Goal: Information Seeking & Learning: Learn about a topic

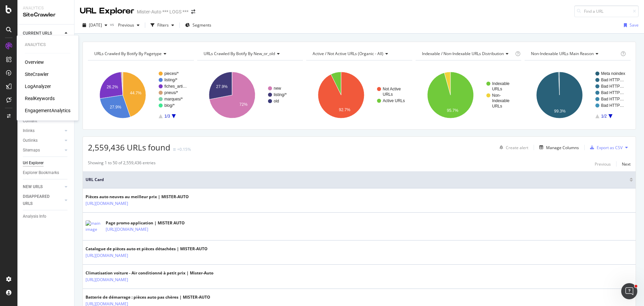
click at [38, 85] on div "LogAnalyzer" at bounding box center [38, 86] width 26 height 7
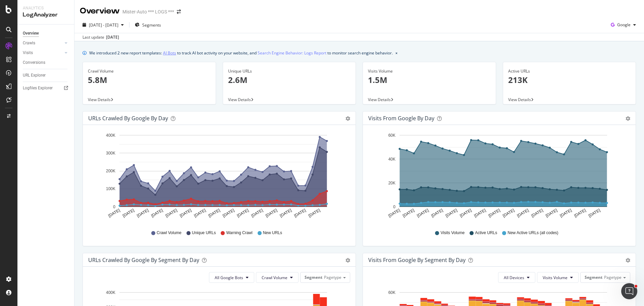
click at [171, 52] on link "AI Bots" at bounding box center [169, 52] width 13 height 7
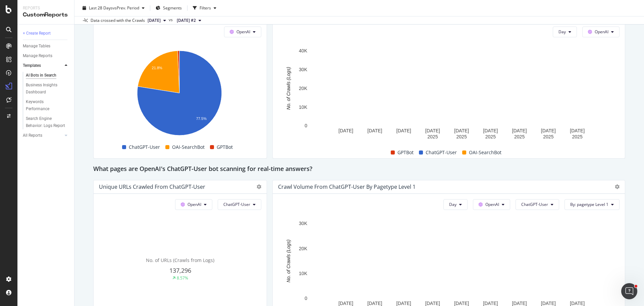
scroll to position [570, 0]
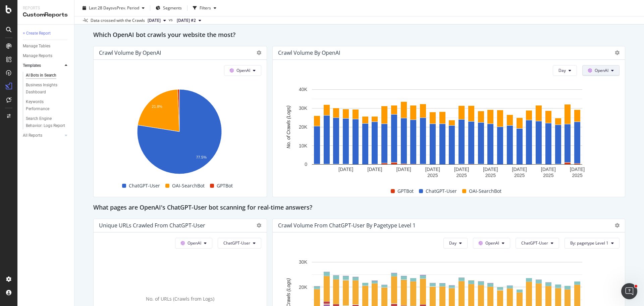
click at [605, 70] on button "OpenAI" at bounding box center [600, 70] width 37 height 11
click at [491, 48] on div "Crawl Volume by OpenAI" at bounding box center [449, 52] width 352 height 13
click at [258, 71] on button "OpenAI" at bounding box center [242, 70] width 37 height 11
click at [258, 88] on div "Google" at bounding box center [246, 84] width 46 height 10
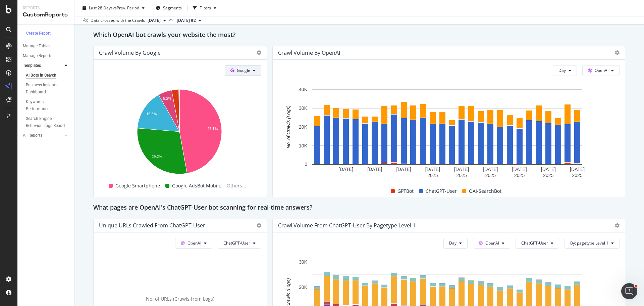
click at [250, 71] on button "Google" at bounding box center [243, 70] width 37 height 11
click at [253, 108] on span "OpenAI" at bounding box center [252, 109] width 25 height 6
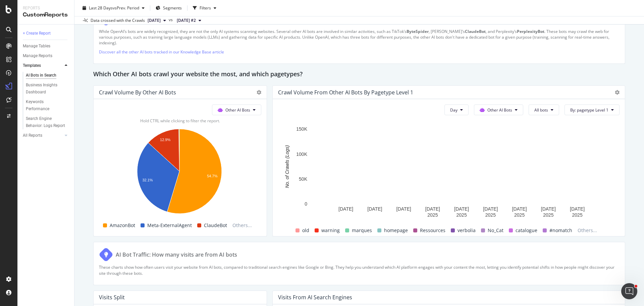
scroll to position [939, 0]
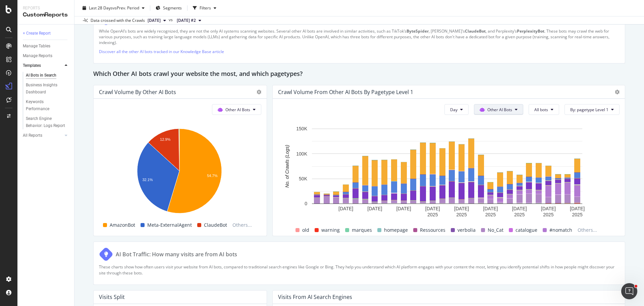
click at [508, 111] on button "Other AI Bots" at bounding box center [498, 109] width 49 height 11
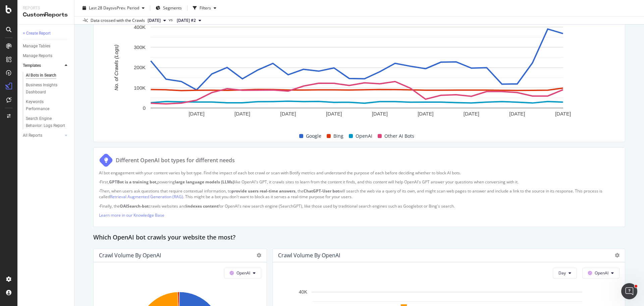
scroll to position [278, 0]
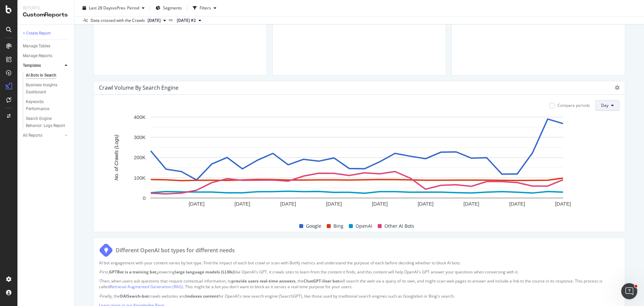
click at [604, 106] on button "Day" at bounding box center [607, 105] width 24 height 11
click at [608, 143] on span "Month" at bounding box center [602, 144] width 12 height 6
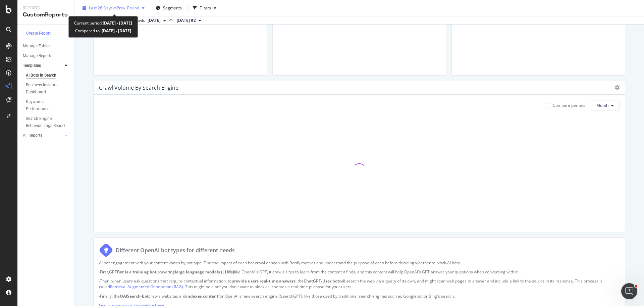
click at [122, 13] on button "Last 28 Days vs Prev. Period" at bounding box center [113, 8] width 67 height 11
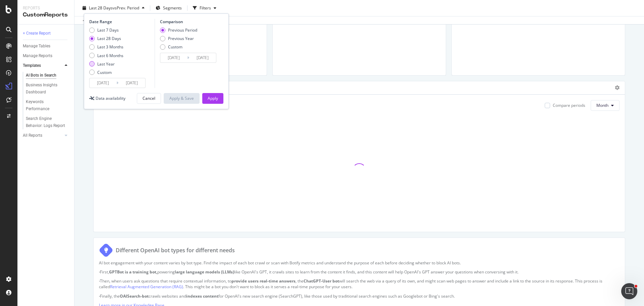
drag, startPoint x: 103, startPoint y: 62, endPoint x: 204, endPoint y: 100, distance: 107.8
click at [103, 62] on div "Last Year" at bounding box center [105, 64] width 17 height 6
type input "2024/09/28"
type input "2023/09/29"
type input "2024/09/27"
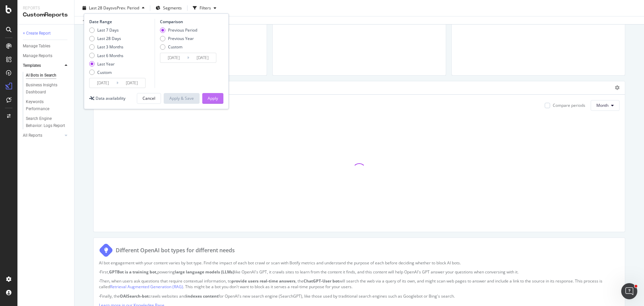
click at [217, 101] on div "Apply" at bounding box center [213, 98] width 10 height 6
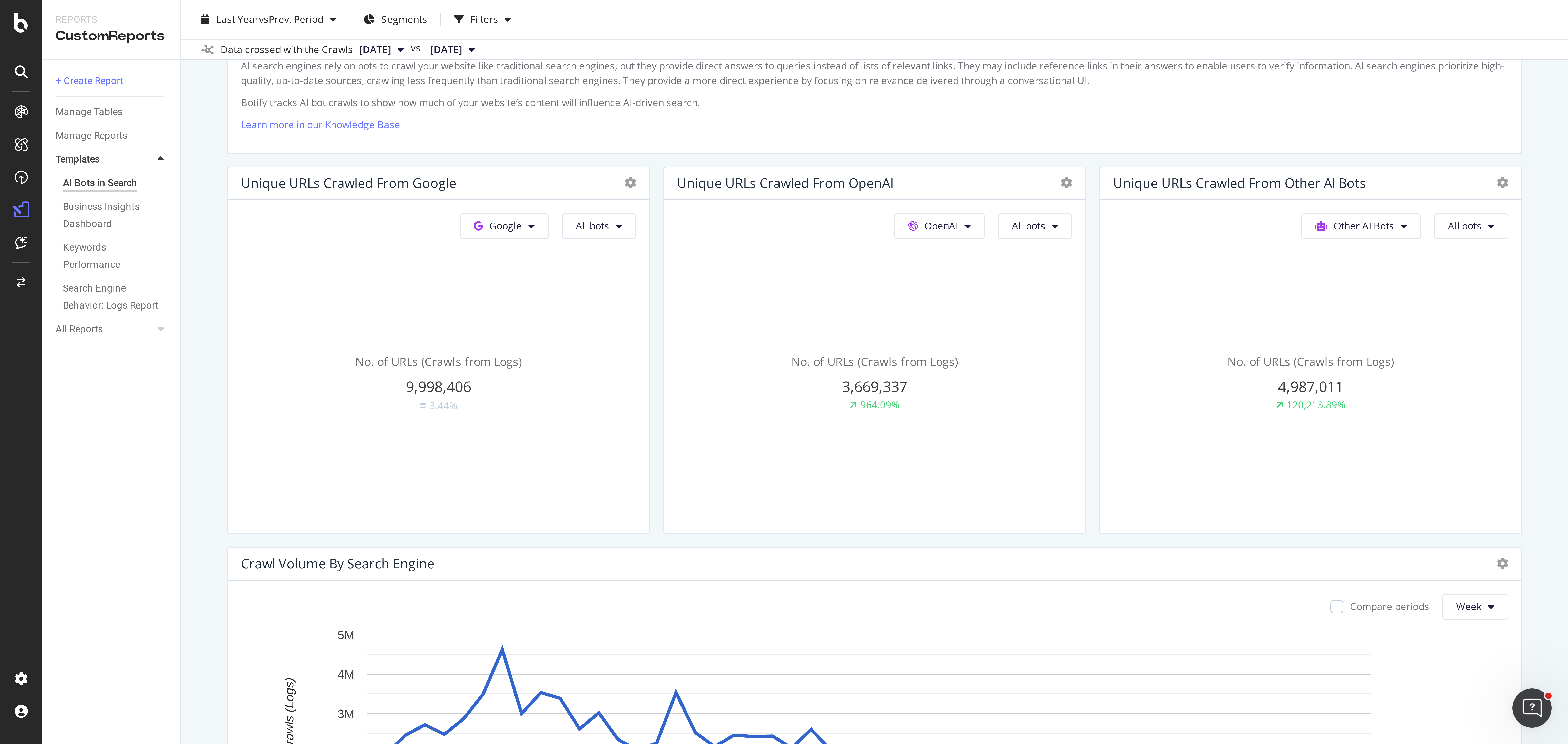
scroll to position [102, 0]
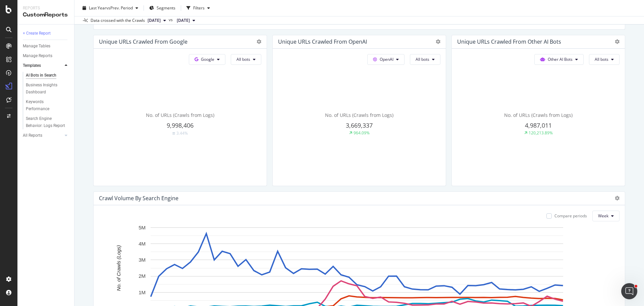
click at [582, 58] on div "Other AI Bots All bots" at bounding box center [574, 59] width 91 height 11
click at [575, 60] on button "Other AI Bots" at bounding box center [558, 59] width 49 height 11
drag, startPoint x: 580, startPoint y: 26, endPoint x: 438, endPoint y: 52, distance: 144.6
click at [369, 14] on div "Last Year vs Prev. Period Segments Filters" at bounding box center [359, 9] width 570 height 13
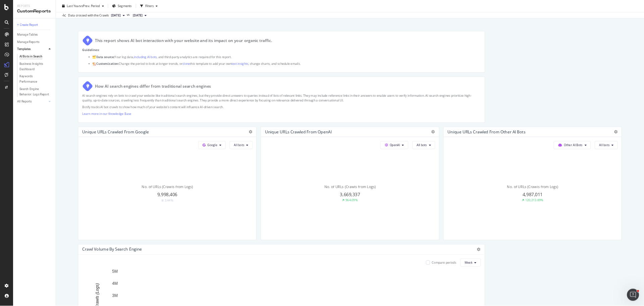
scroll to position [0, 0]
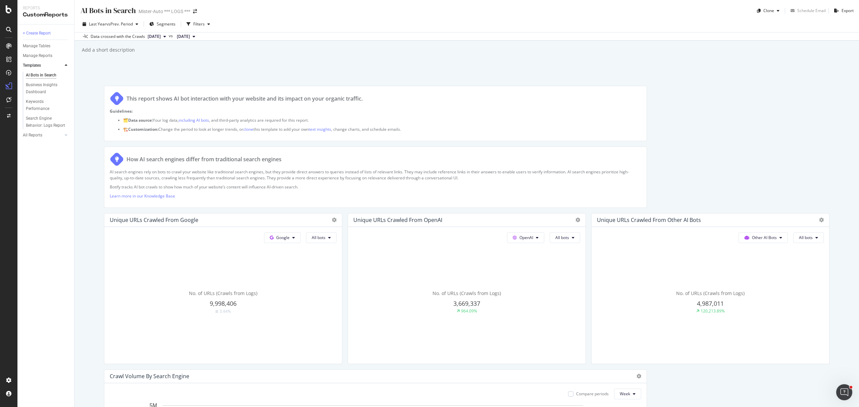
click at [398, 82] on div "AI Bots in Search AI Bots in Search Mister-Auto *** LOGS *** Clone Schedule Ema…" at bounding box center [466, 203] width 784 height 407
